Goal: Book appointment/travel/reservation

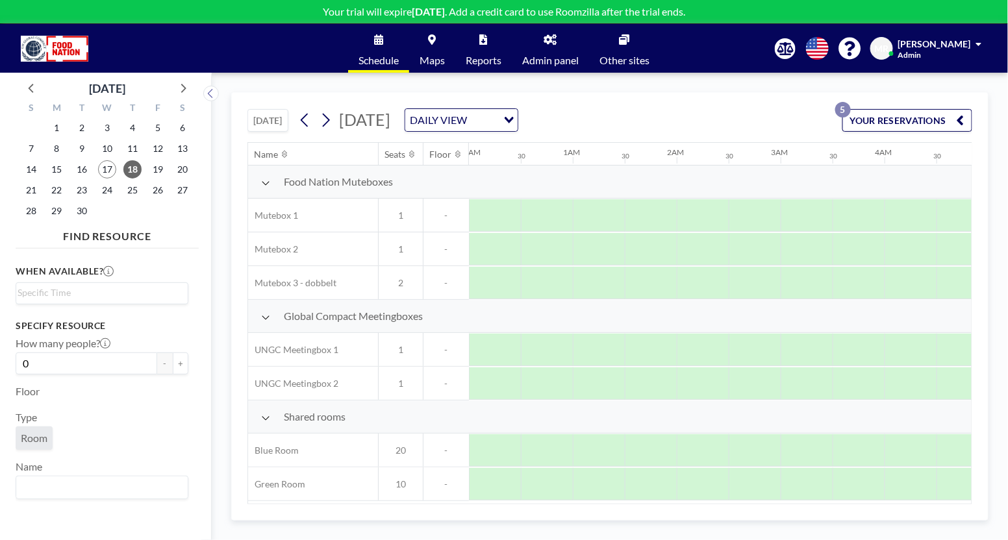
scroll to position [0, 1197]
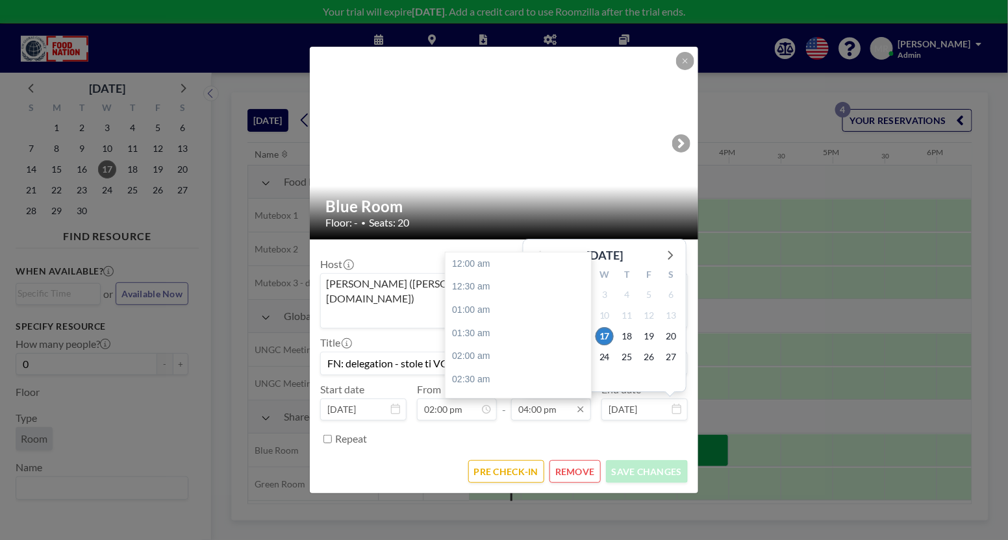
scroll to position [739, 0]
click at [564, 399] on input "04:00 pm" at bounding box center [551, 410] width 80 height 22
click at [464, 299] on div "05:00 pm" at bounding box center [522, 310] width 155 height 23
type input "05:00 pm"
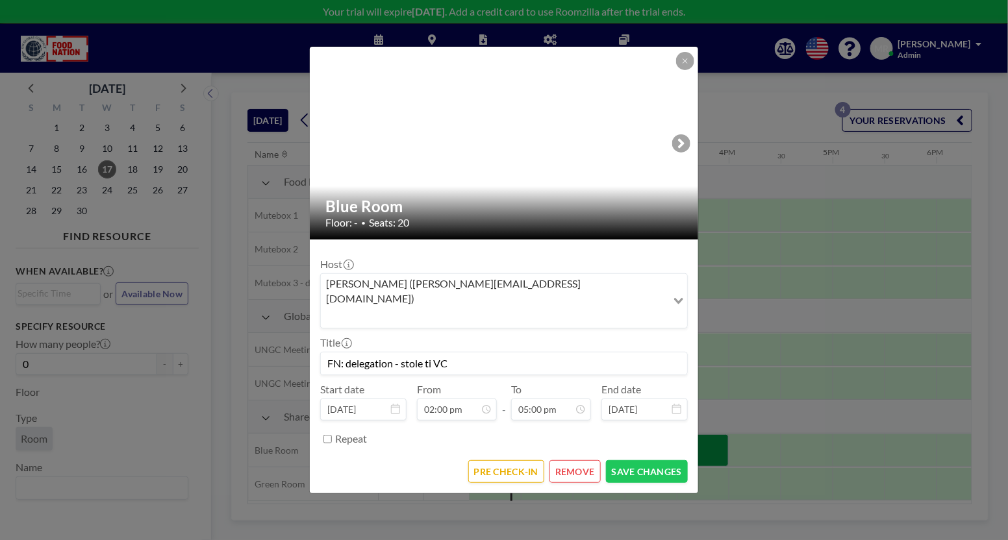
click at [460, 353] on input "FN: delegation - stole ti VC" at bounding box center [504, 364] width 366 height 22
type input "FN: delegation"
click at [649, 460] on button "SAVE CHANGES" at bounding box center [647, 471] width 82 height 23
